Goal: Check status

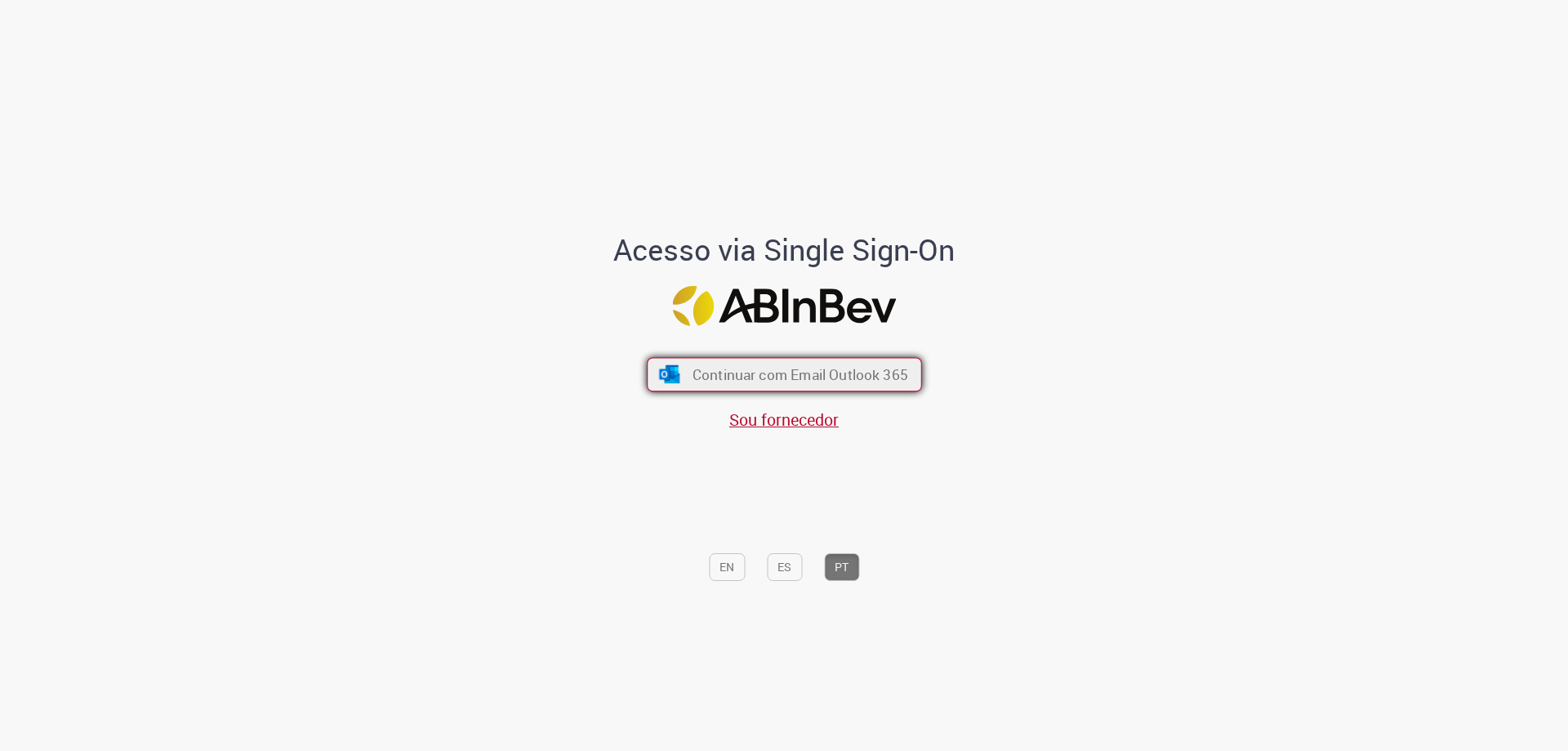
click at [761, 376] on span "Continuar com Email Outlook 365" at bounding box center [799, 375] width 215 height 19
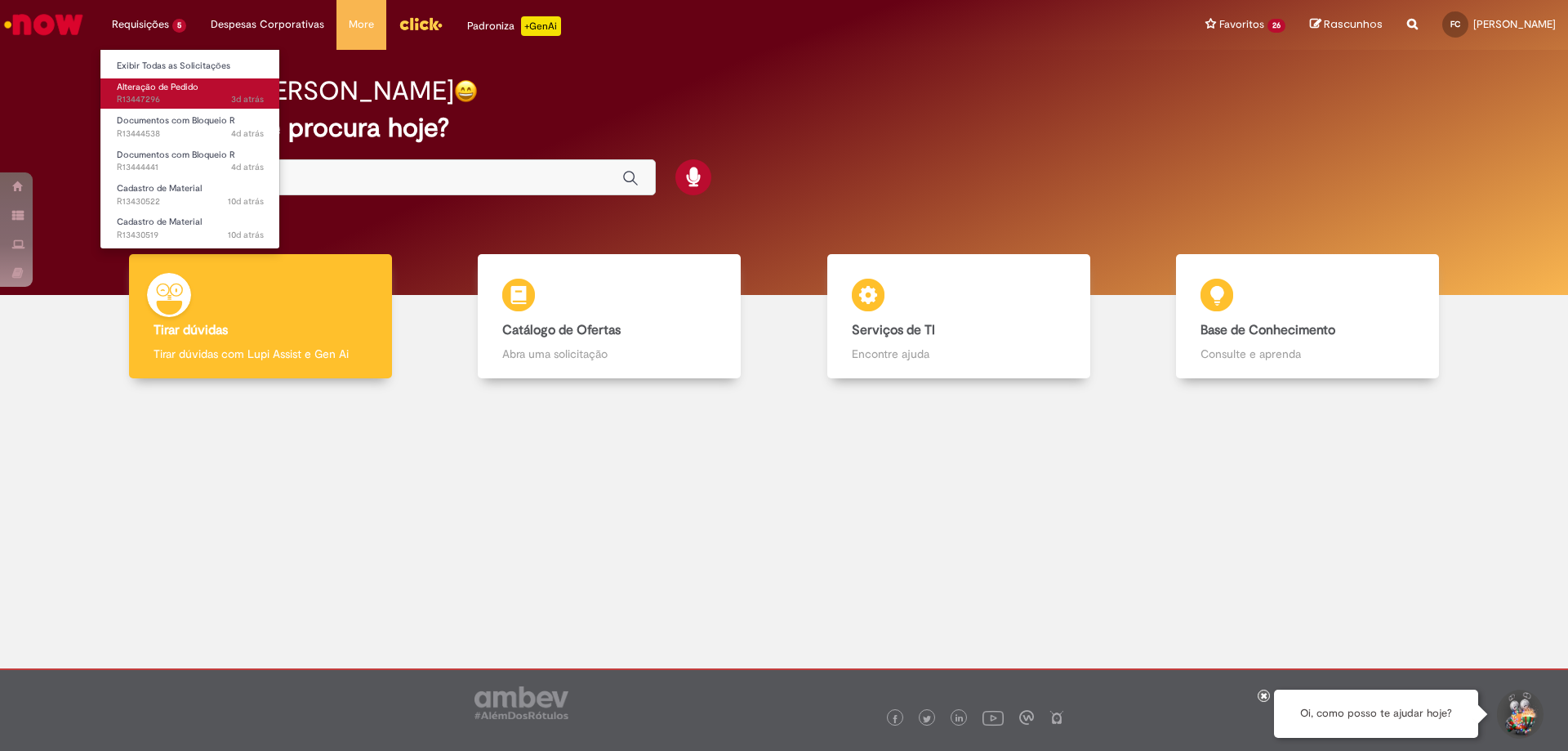
click at [163, 92] on span "Alteração de Pedido" at bounding box center [157, 87] width 82 height 12
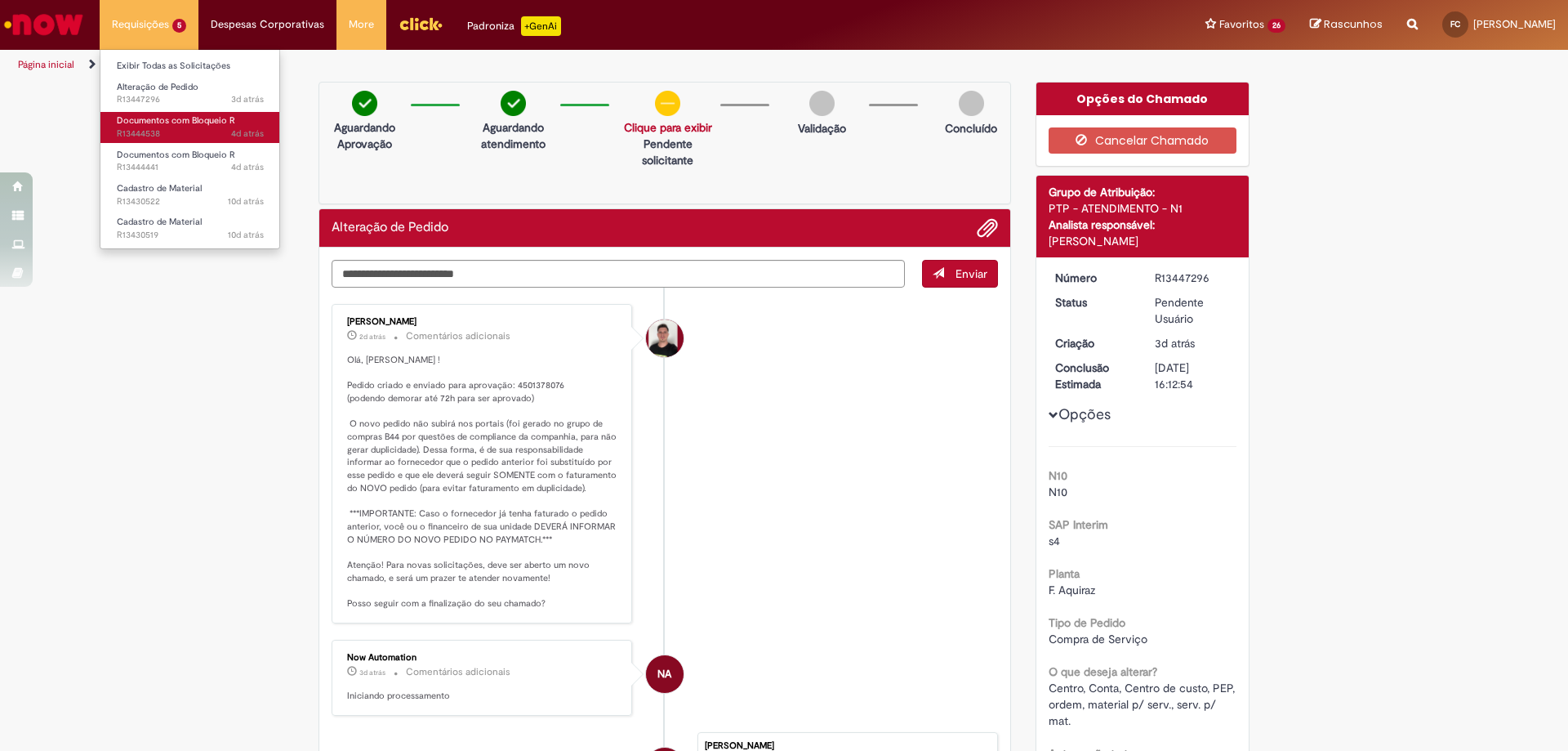
click at [161, 128] on span "4d atrás 4 dias atrás R13444538" at bounding box center [190, 133] width 147 height 13
